Goal: Transaction & Acquisition: Purchase product/service

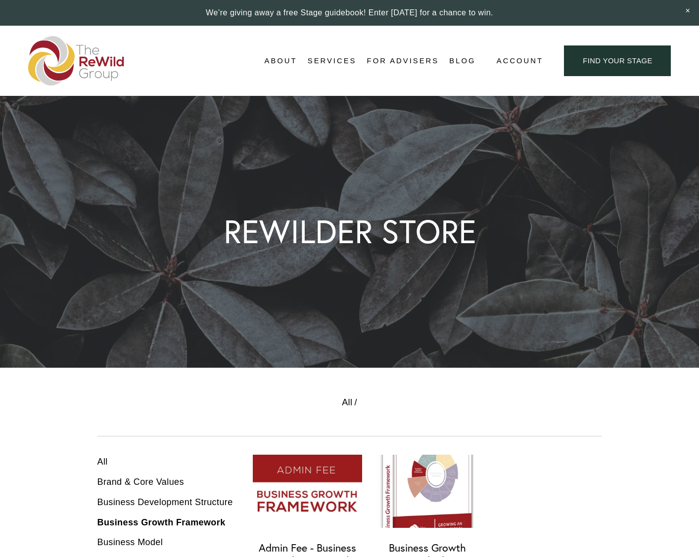
scroll to position [322, 0]
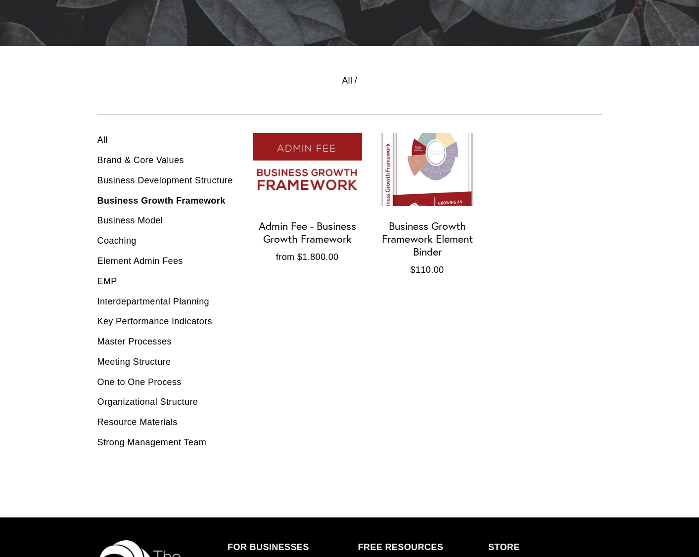
click at [297, 232] on div "Admin Fee - Business Growth Framework" at bounding box center [307, 233] width 109 height 26
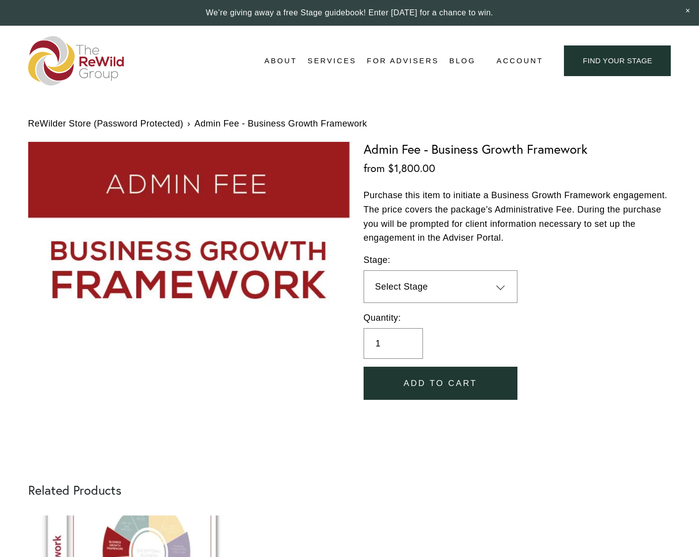
click at [499, 287] on select "Select Stage 1 (1-10 employees) 2 (11-19 employees) 3 (20-34 employees) 4 (35-5…" at bounding box center [440, 286] width 154 height 33
select select "4 (35-57 employees)"
click at [500, 287] on select "Select Stage 1 (1-10 employees) 2 (11-19 employees) 3 (20-34 employees) 4 (35-5…" at bounding box center [440, 286] width 154 height 33
select select "4 (35-57 employees)"
click at [421, 344] on input "1" at bounding box center [392, 343] width 59 height 31
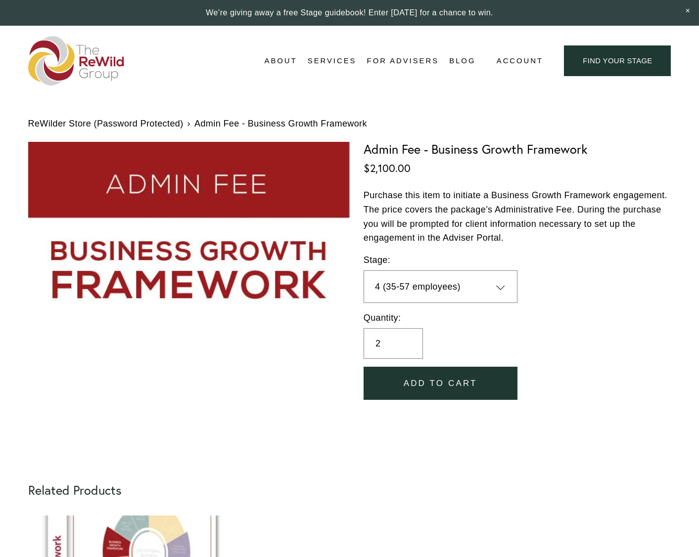
click at [417, 339] on input "2" at bounding box center [392, 343] width 59 height 31
click at [417, 339] on input "3" at bounding box center [392, 343] width 59 height 31
type input "4"
click at [417, 339] on input "4" at bounding box center [392, 343] width 59 height 31
click at [475, 330] on div "Quantity: 4" at bounding box center [517, 335] width 308 height 48
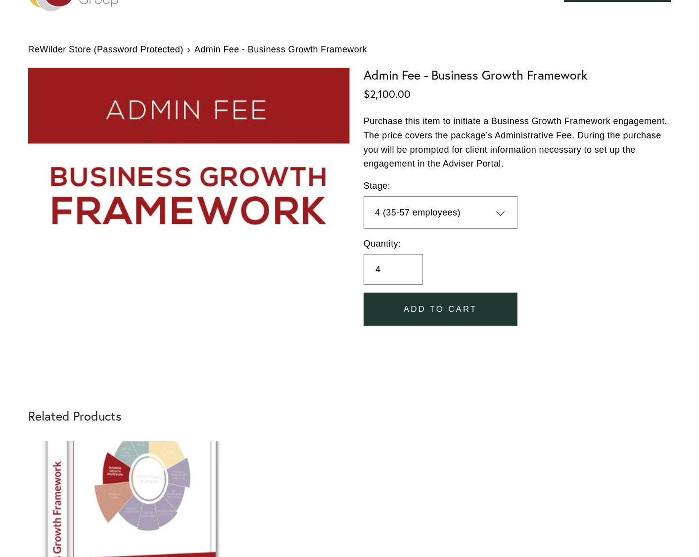
scroll to position [48, 0]
